Goal: Complete application form

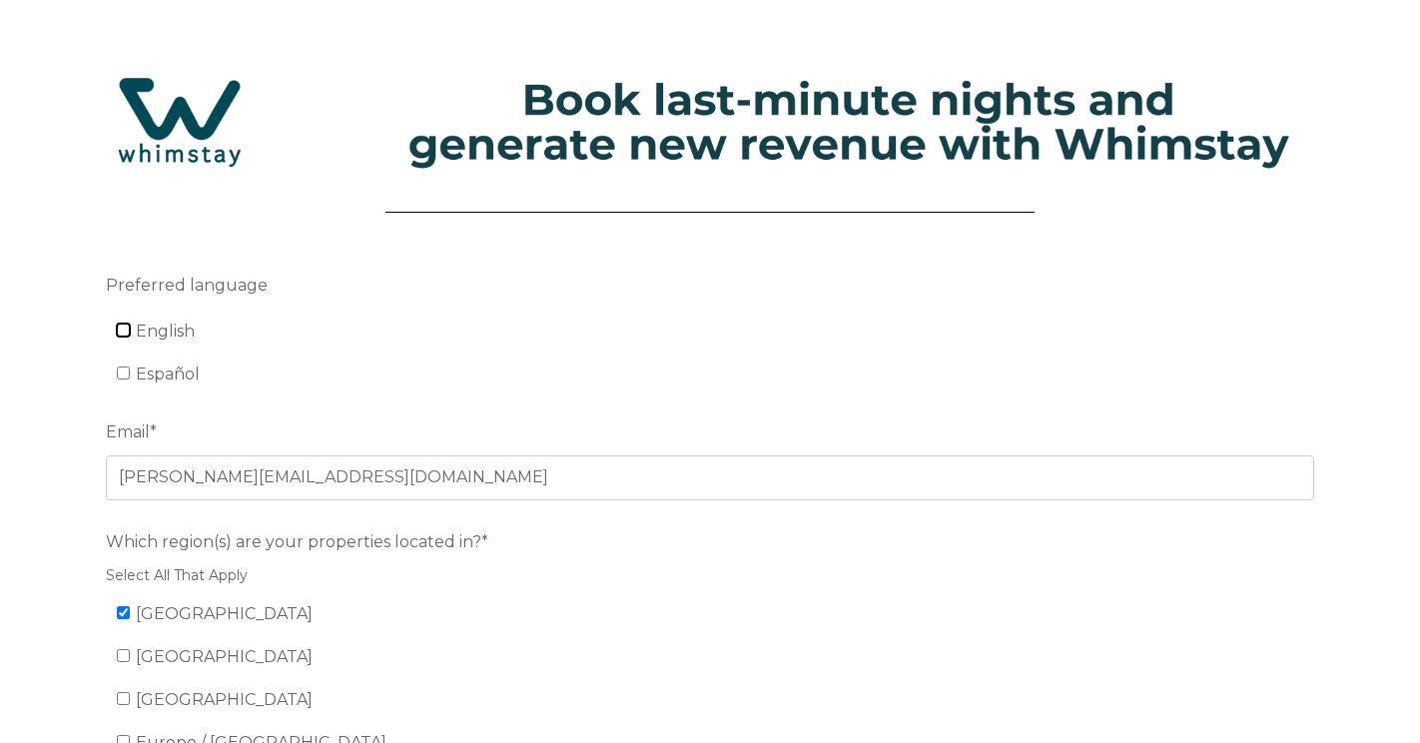
click at [121, 333] on input "English" at bounding box center [123, 330] width 13 height 13
checkbox input "true"
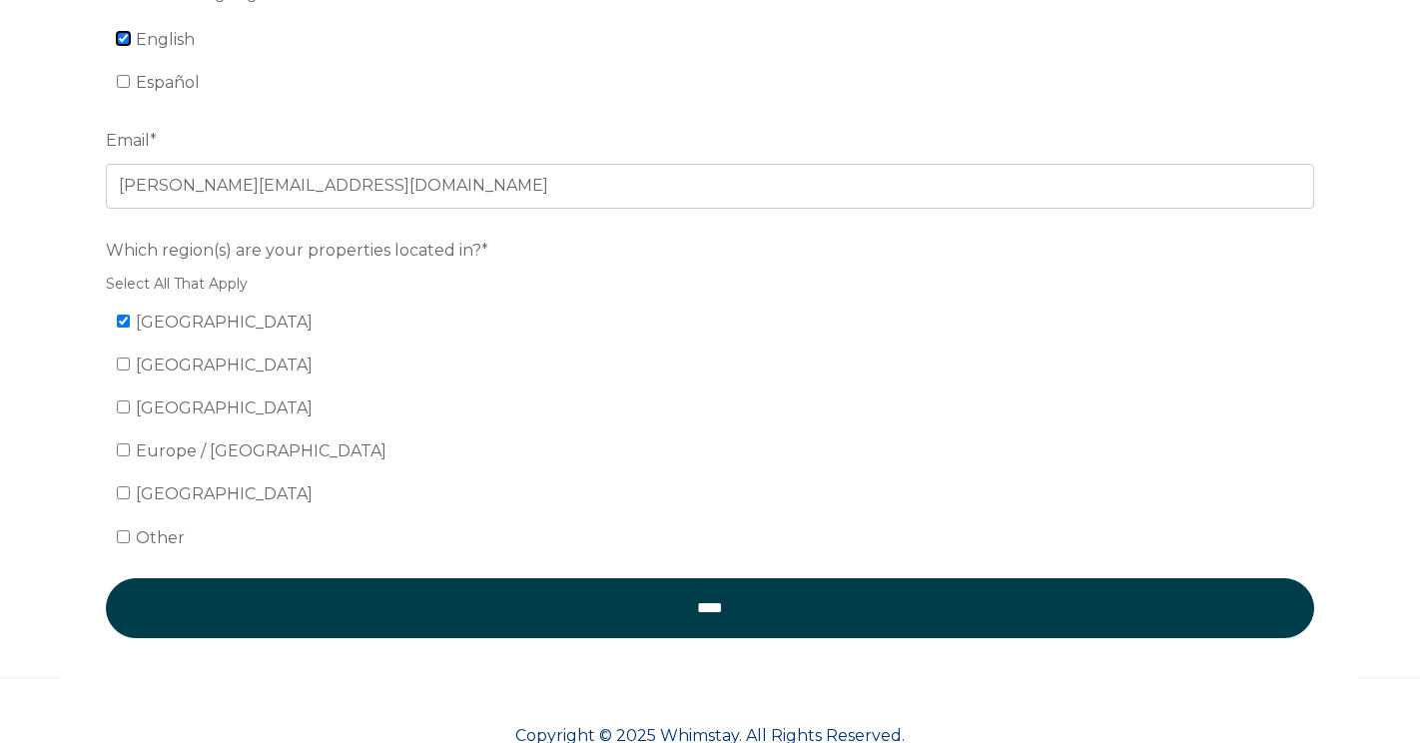
scroll to position [344, 0]
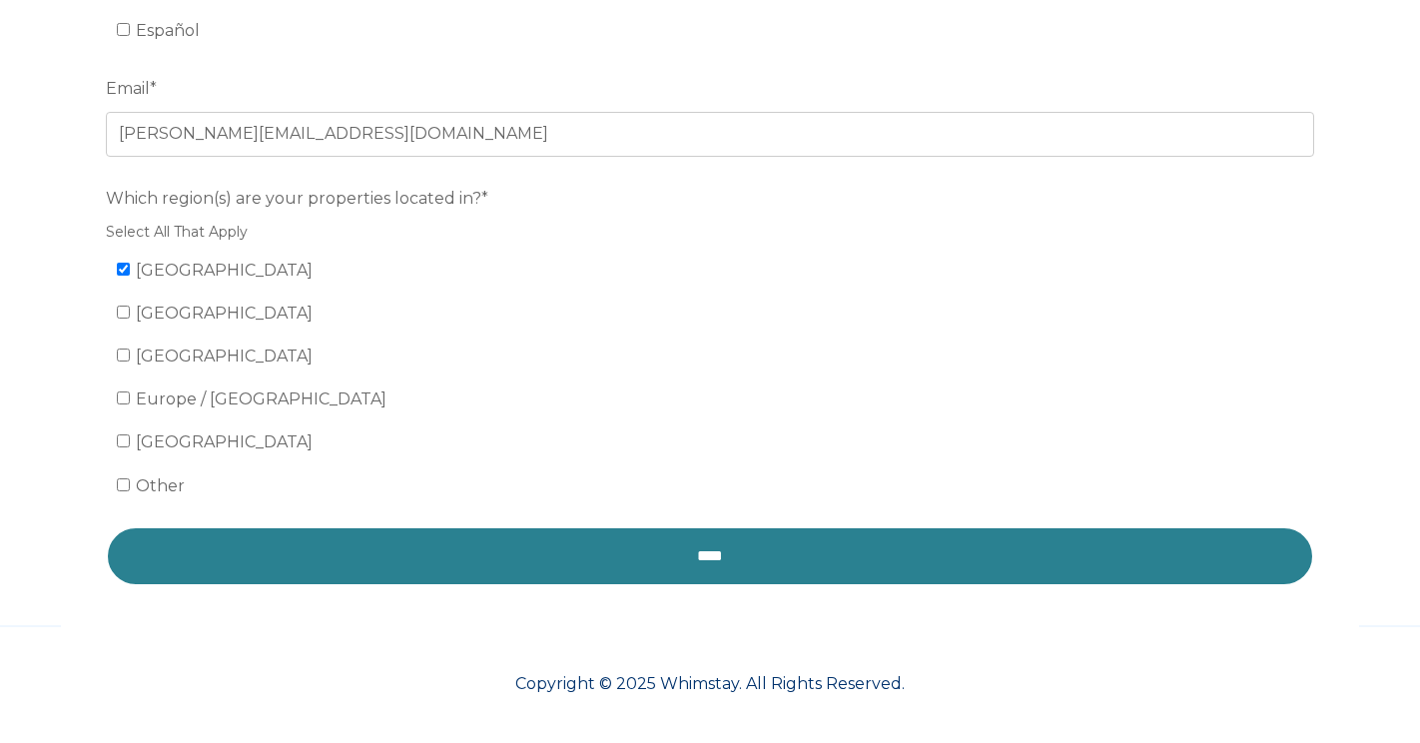
click at [332, 570] on input "****" at bounding box center [710, 556] width 1208 height 60
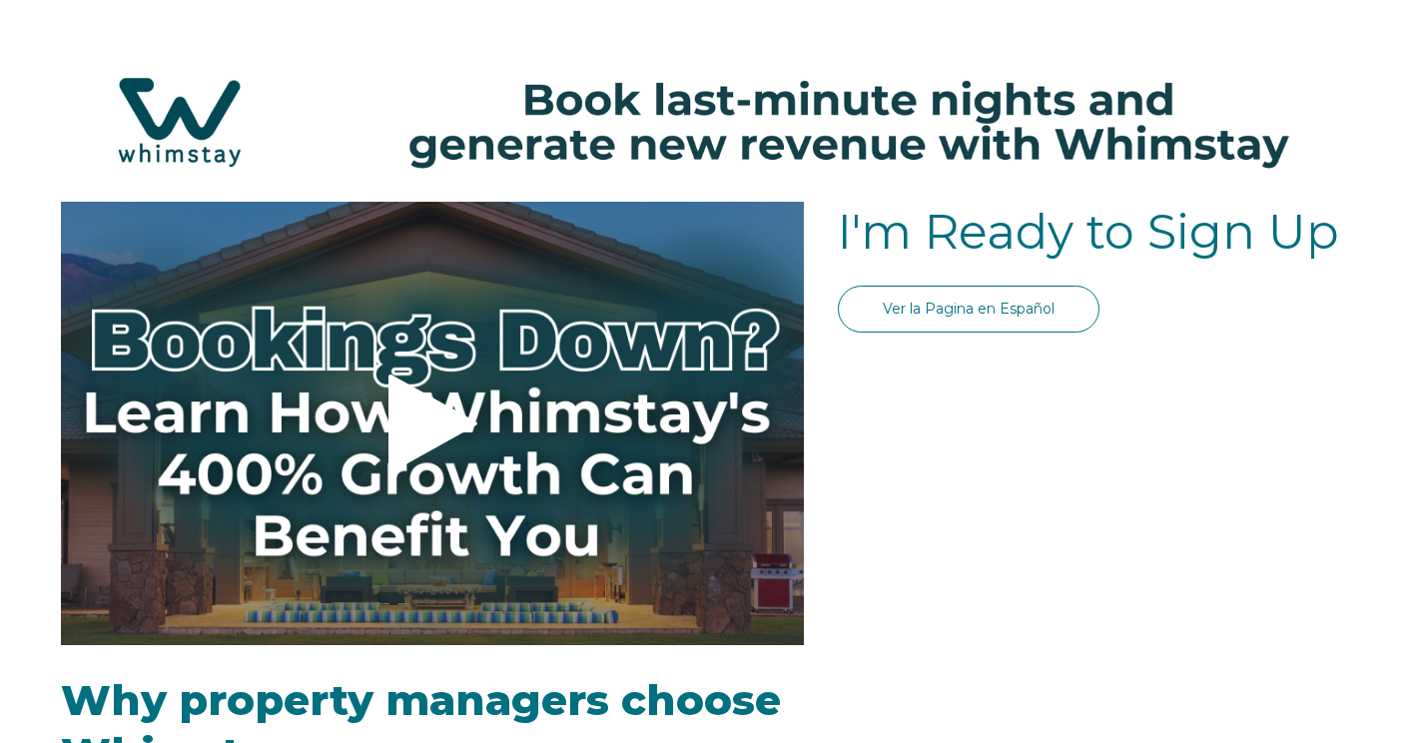
select select "US"
select select "Standard"
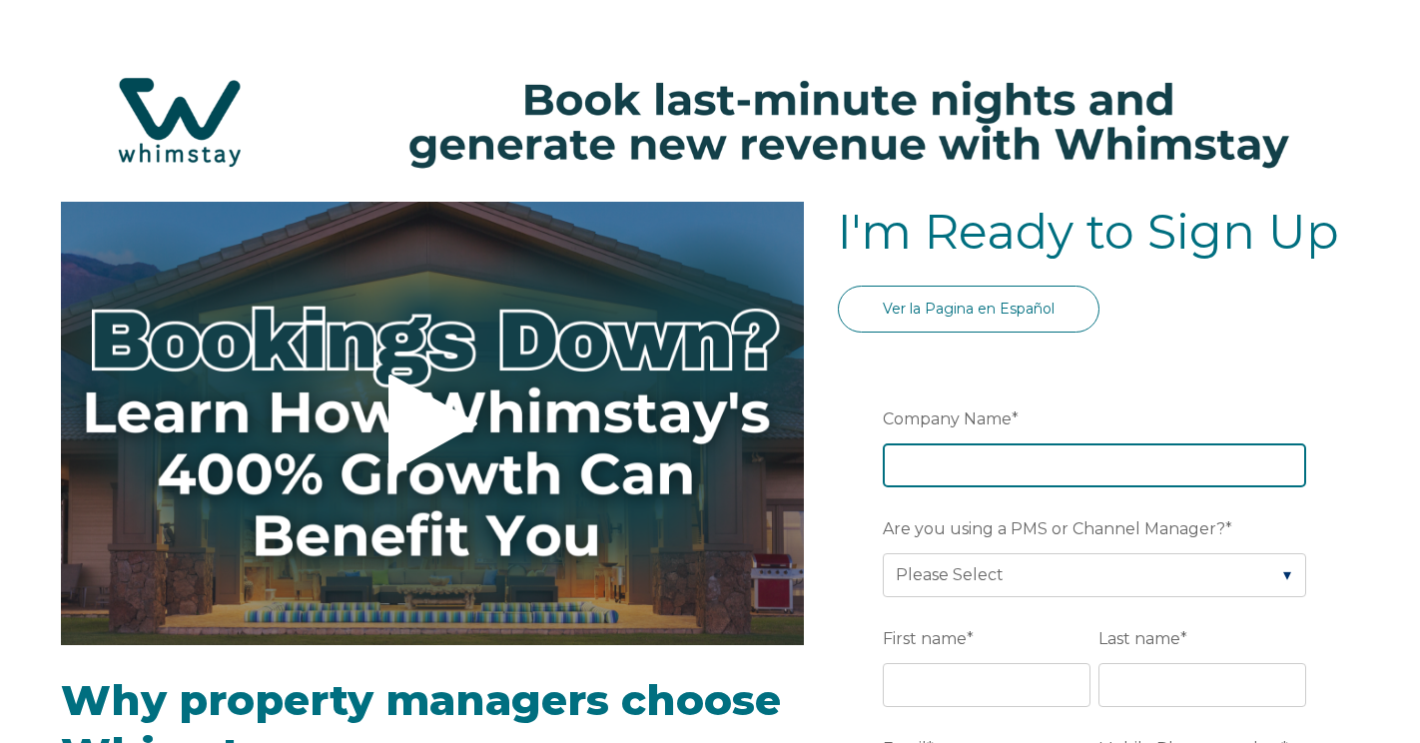
click at [1028, 471] on input "Company Name *" at bounding box center [1094, 465] width 423 height 44
type input "Catus holdings/ Limestone Investments"
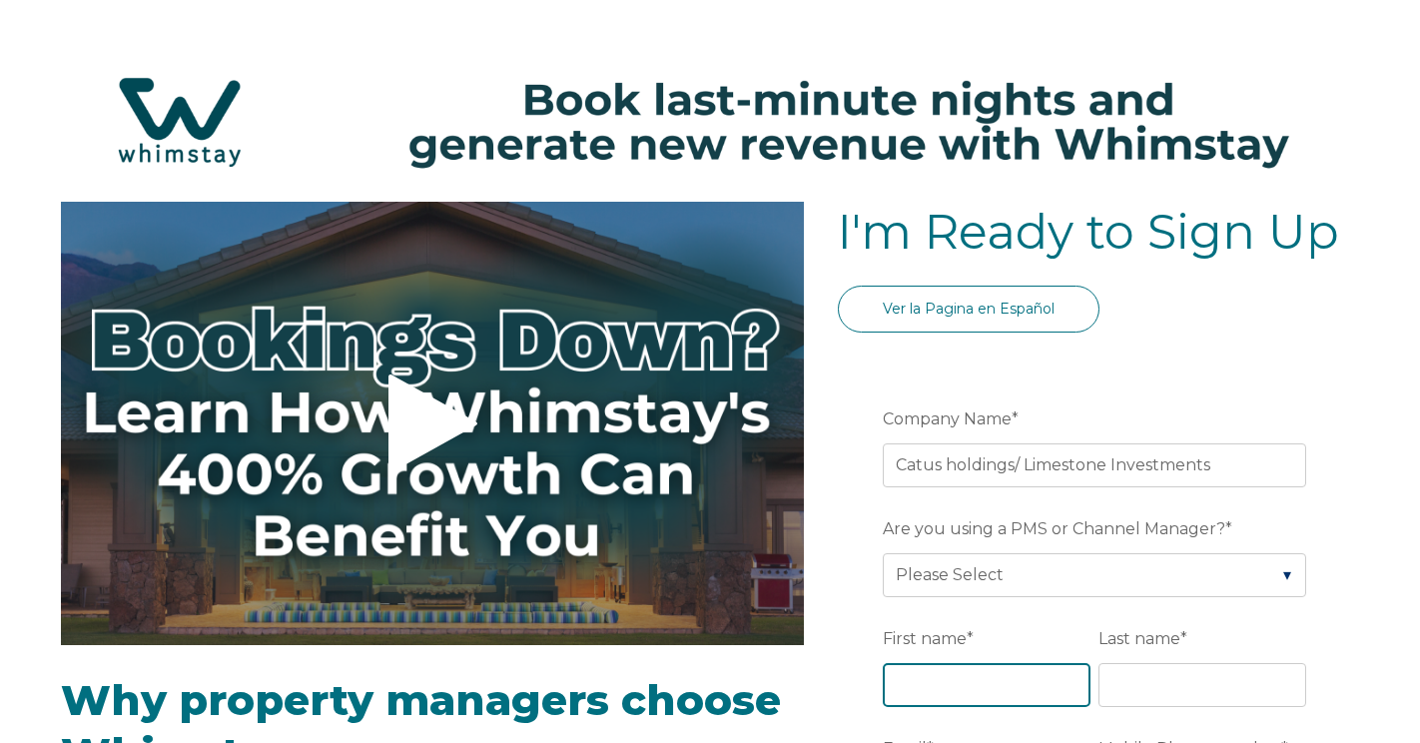
type input "[PERSON_NAME] [PHONE_NUMBER] [PERSON_NAME][EMAIL_ADDRESS][DOMAIN_NAME]"
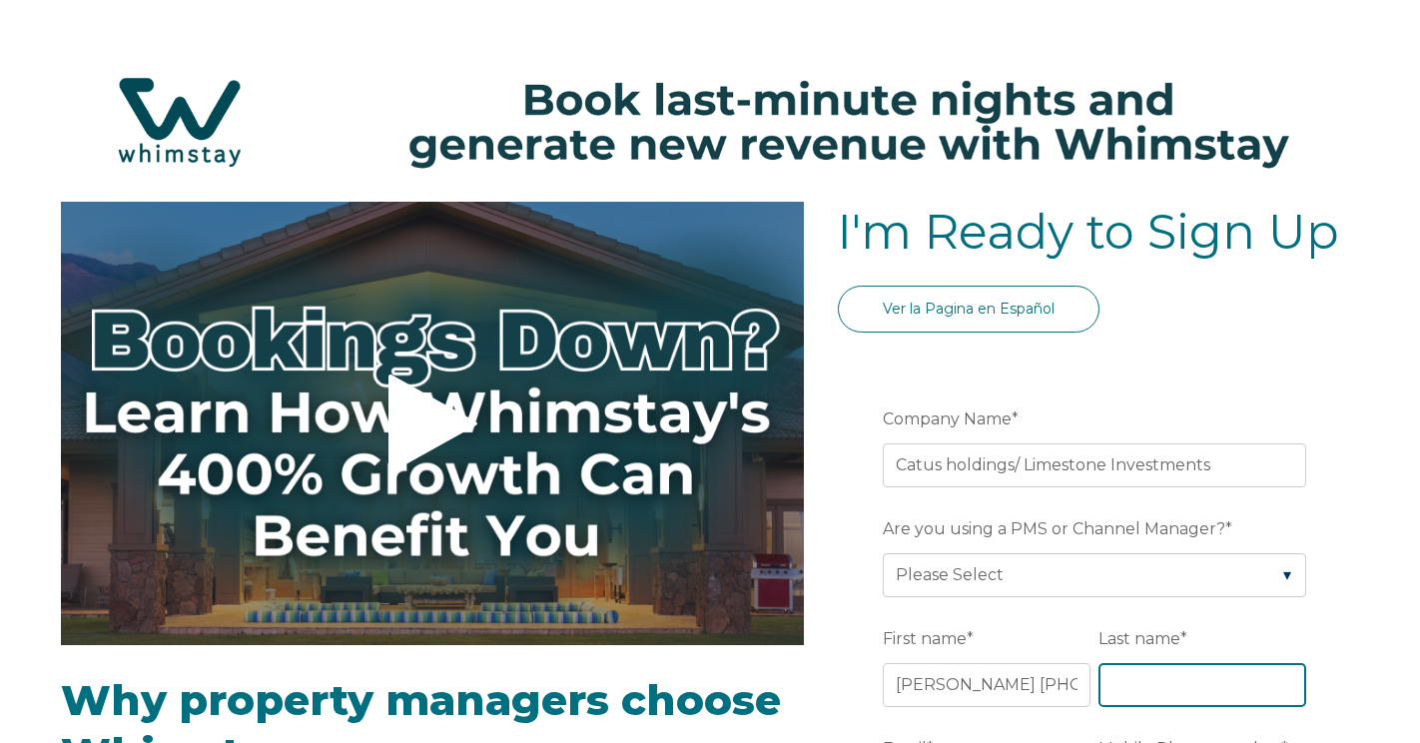
type input "[PERSON_NAME]"
type input "[GEOGRAPHIC_DATA]"
type input "NV"
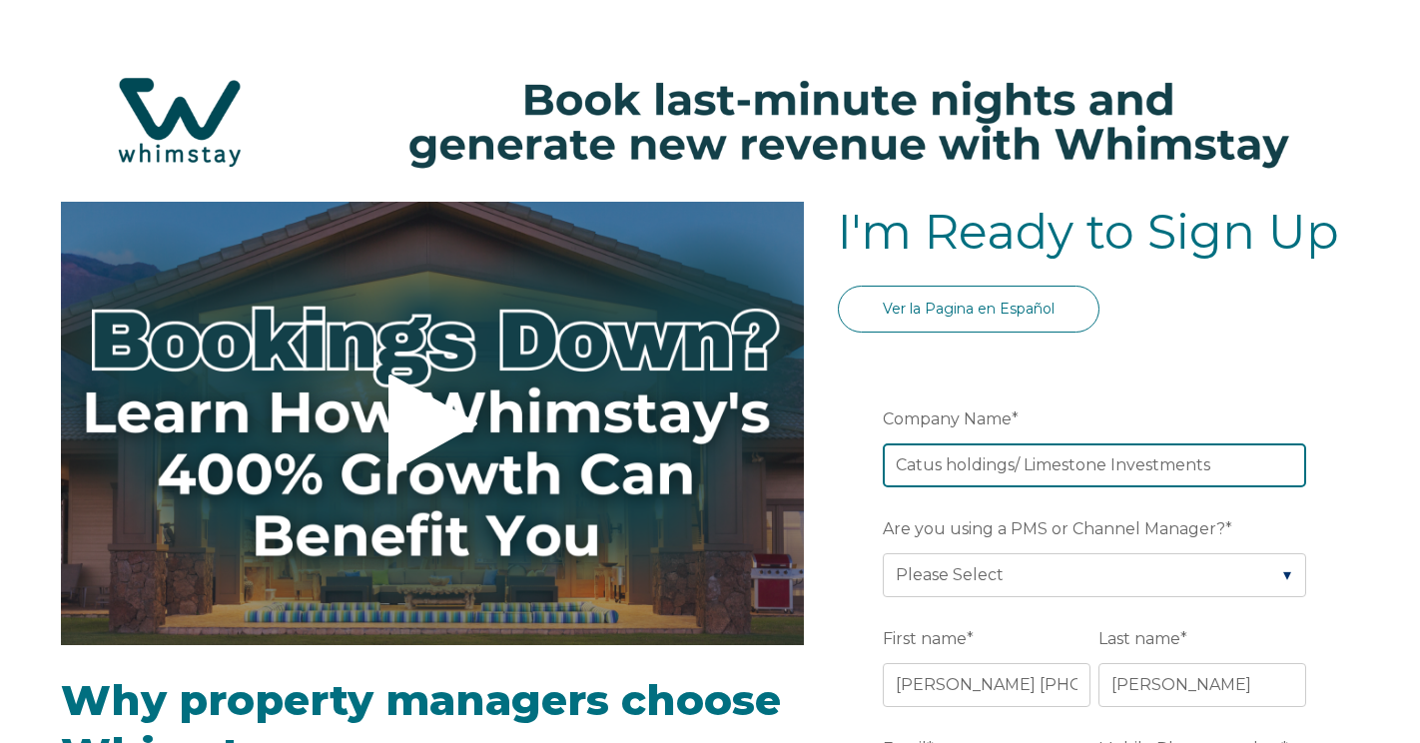
click at [916, 466] on input "Catus holdings/ Limestone Investments" at bounding box center [1094, 465] width 423 height 44
type input "Cactus holdings/ Limestone Investments"
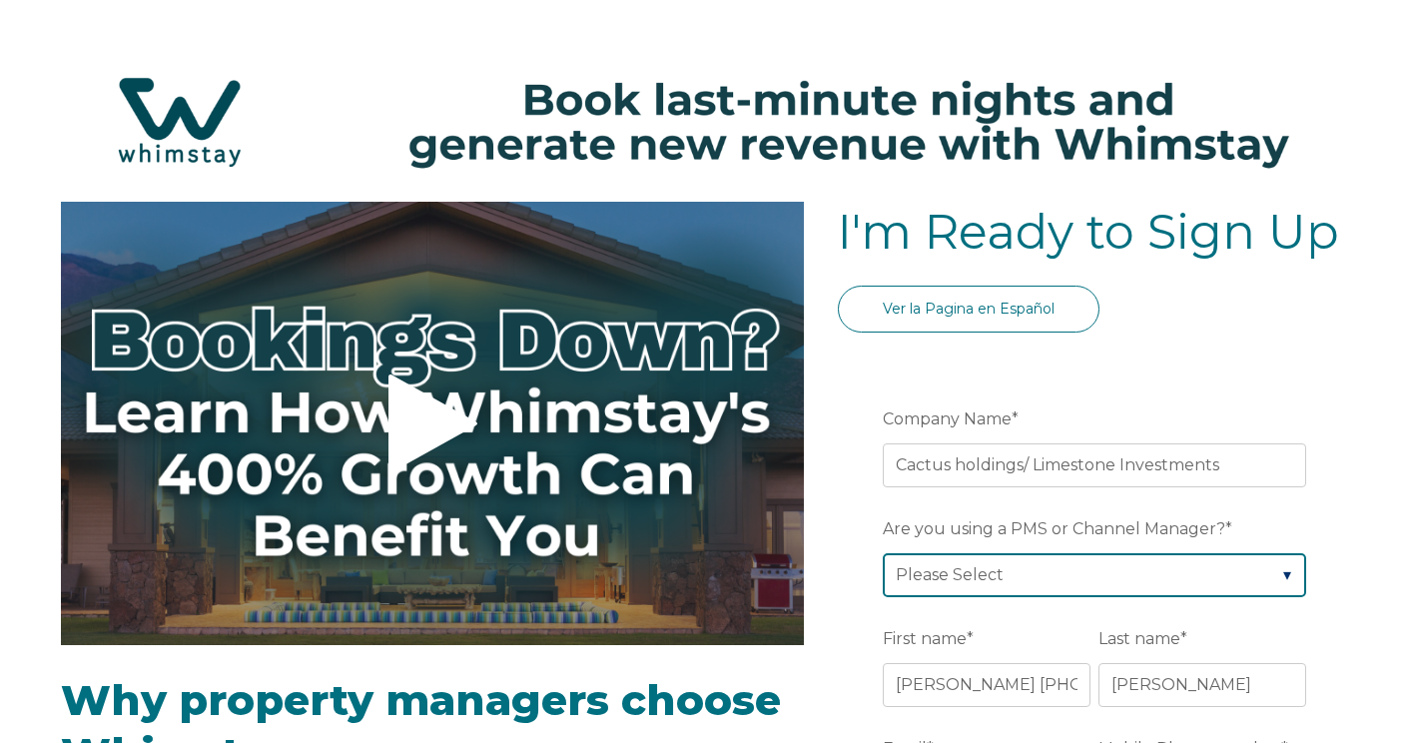
click at [1016, 576] on select "Please Select Barefoot BookingPal Boost Brightside CiiRUS Escapia Guesty Hostaw…" at bounding box center [1094, 575] width 423 height 44
select select "Hostaway"
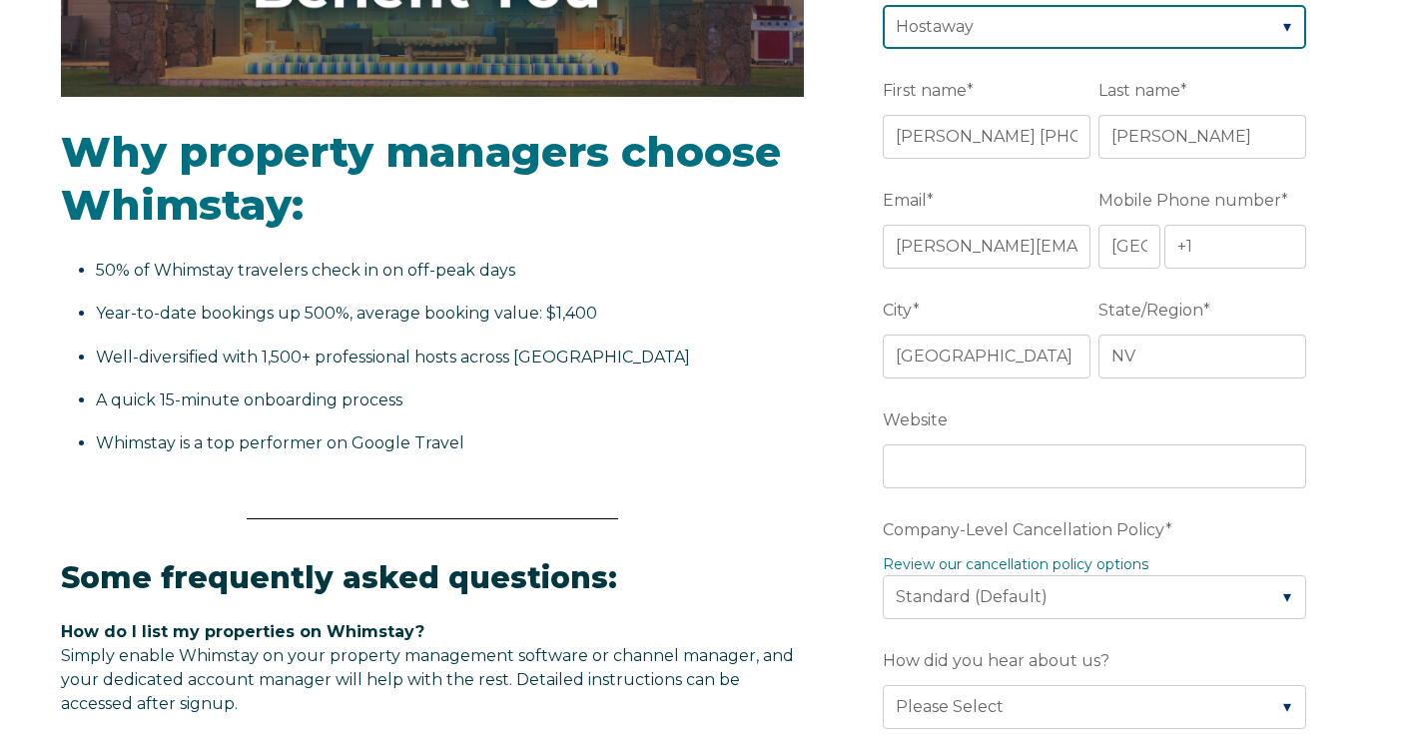
scroll to position [549, 0]
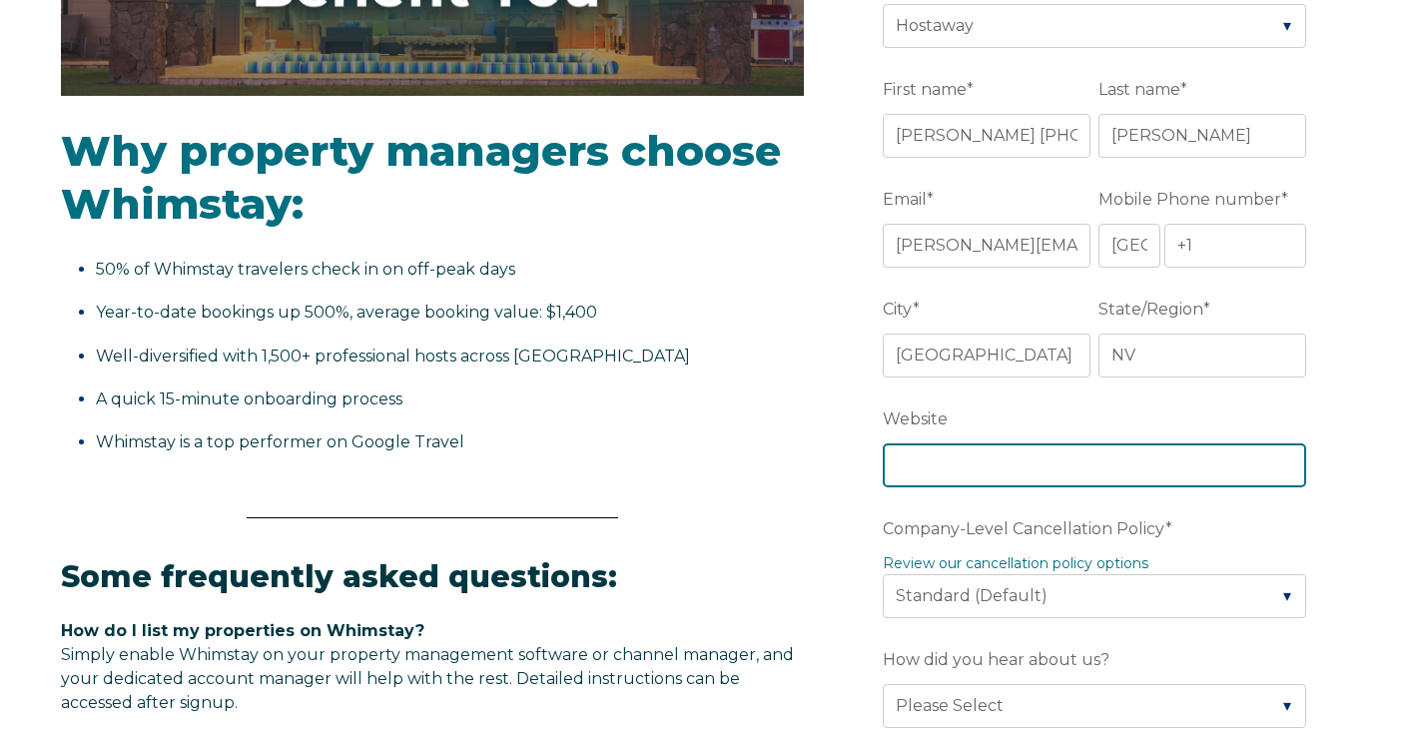
click at [1026, 469] on input "Website" at bounding box center [1094, 465] width 423 height 44
type input "[DOMAIN_NAME]"
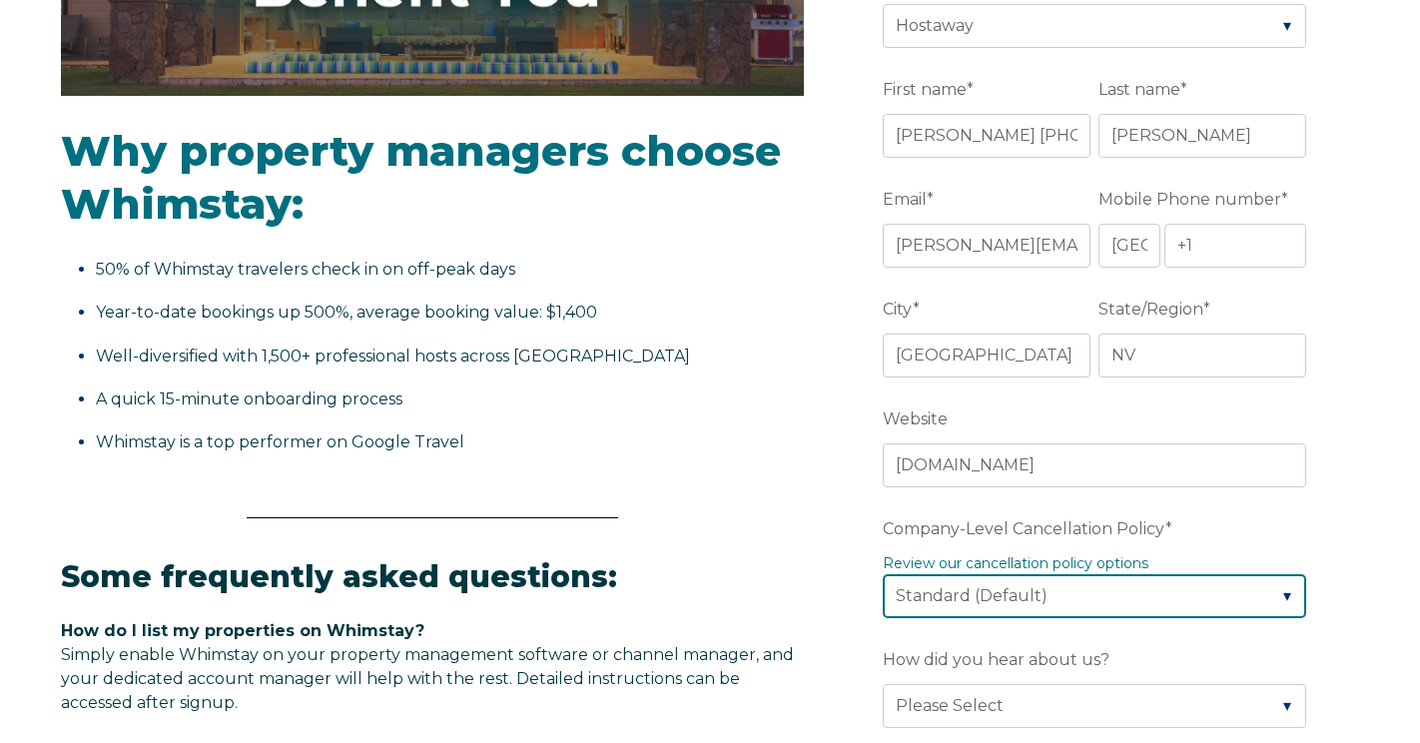
click at [1042, 604] on select "Please Select Partial Standard (Default) Moderate Strict" at bounding box center [1094, 596] width 423 height 44
select select "Strict"
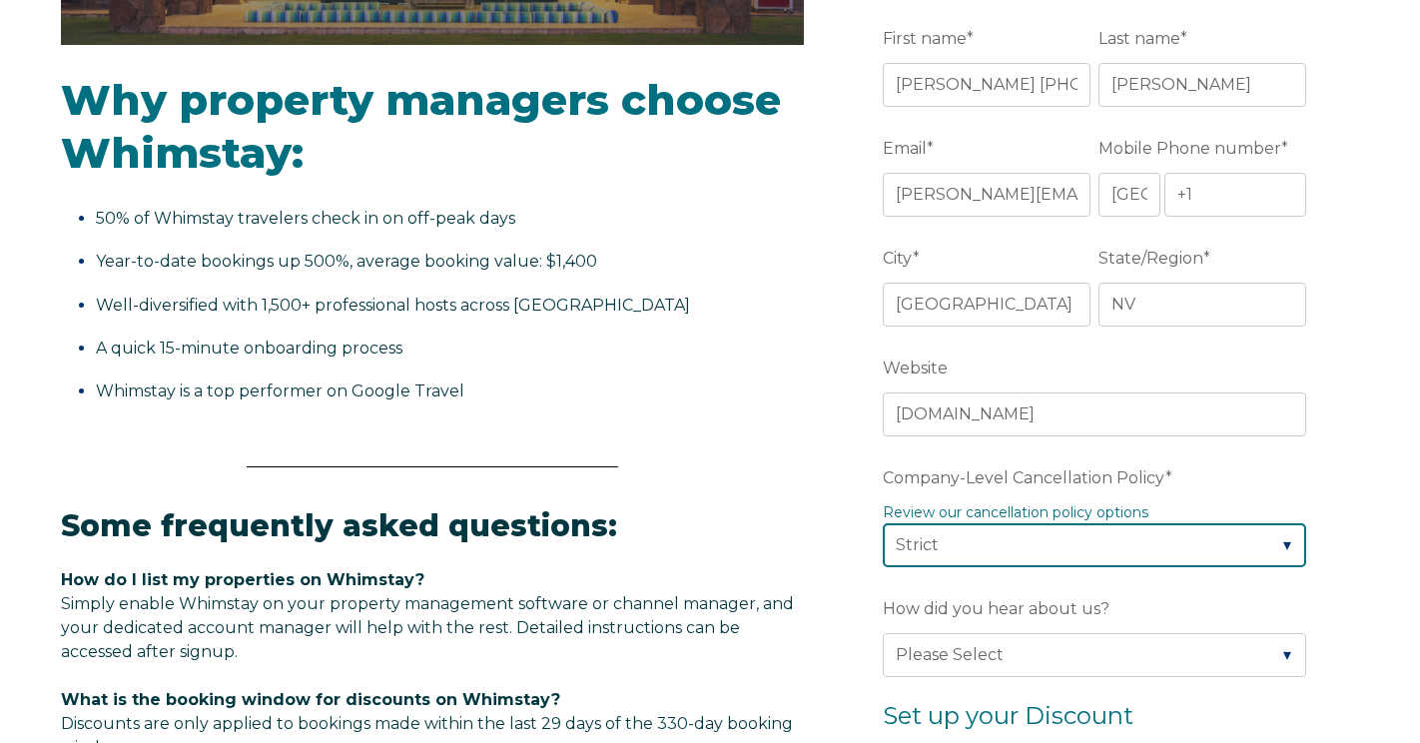
scroll to position [605, 0]
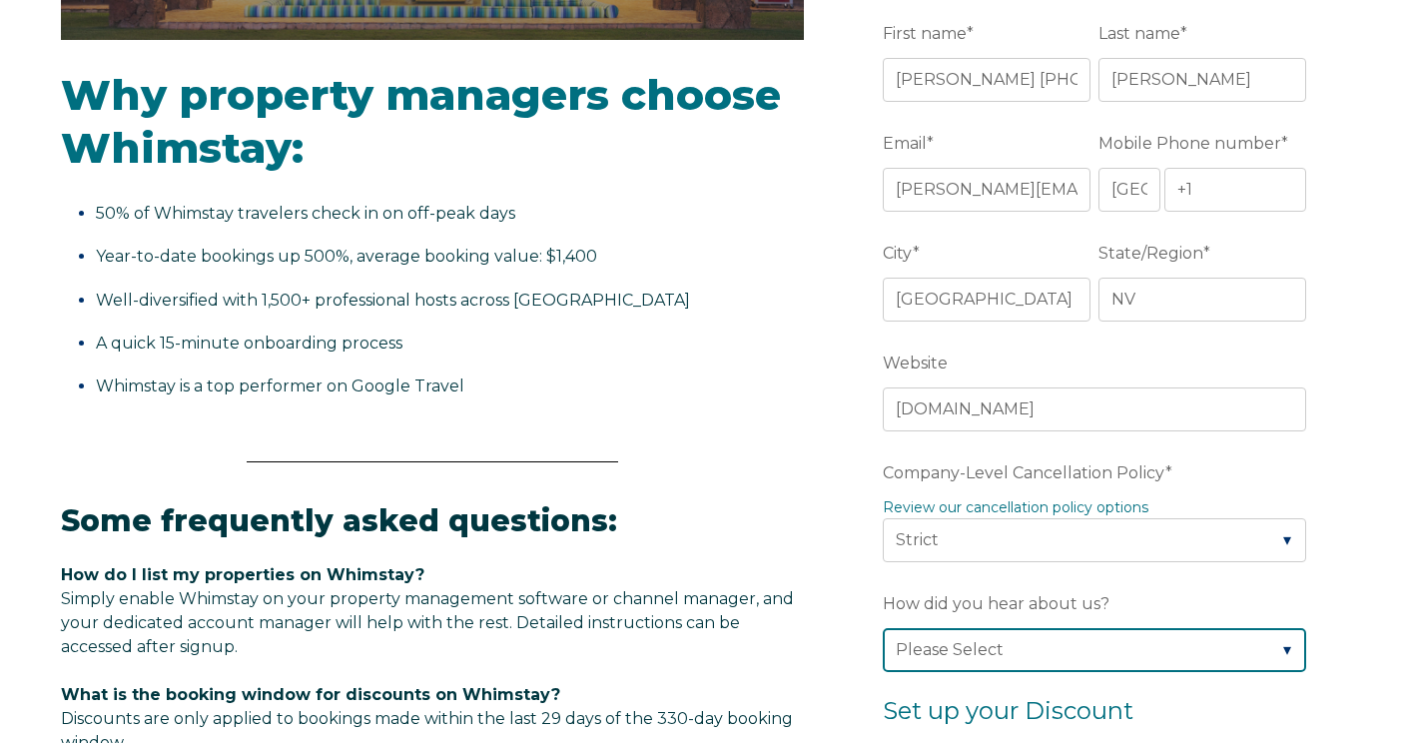
click at [987, 647] on select "Please Select Found Whimstay through a Google search Direct outreach from a Whi…" at bounding box center [1094, 650] width 423 height 44
select select "Whimstay Sales"
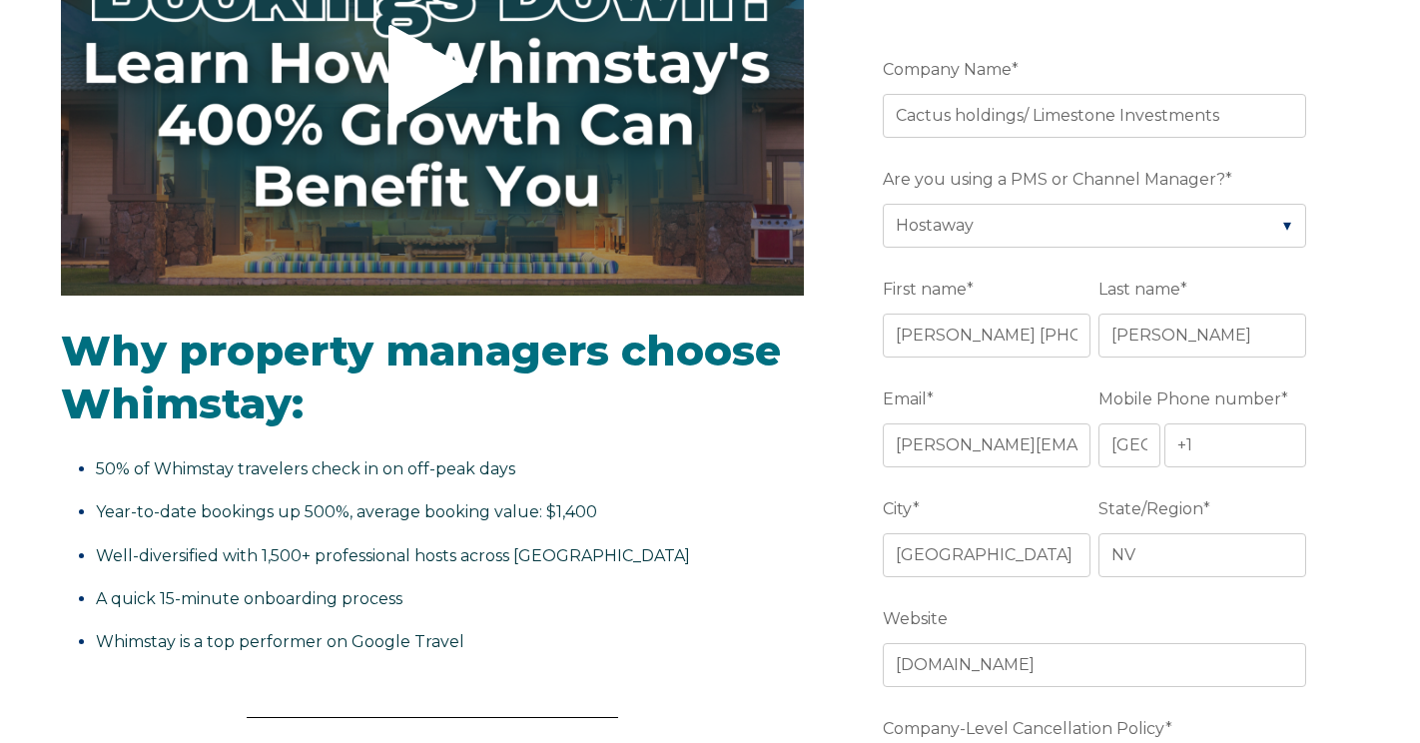
scroll to position [0, 0]
